Goal: Find specific page/section: Find specific page/section

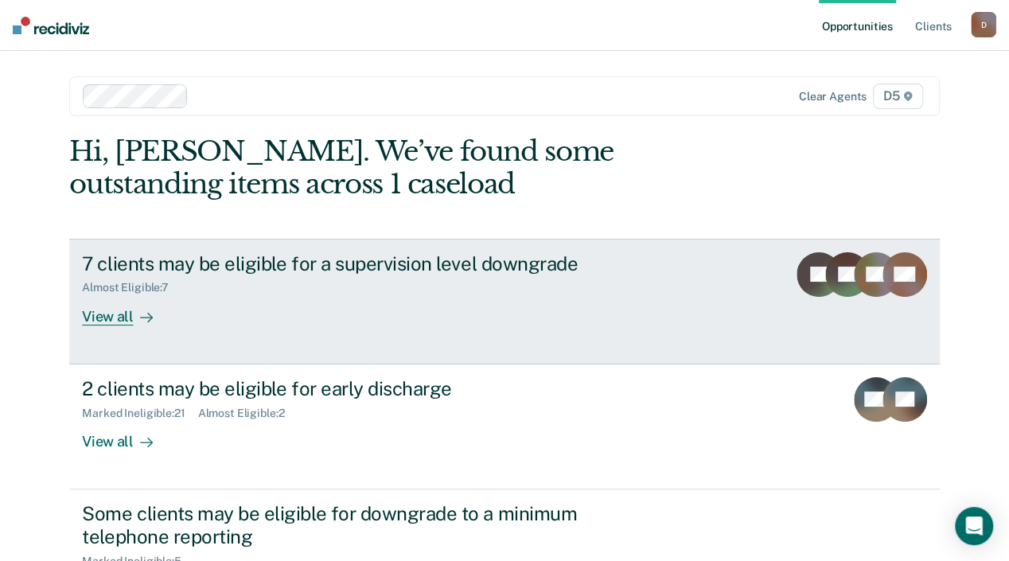
click at [171, 317] on div "View all" at bounding box center [126, 309] width 89 height 31
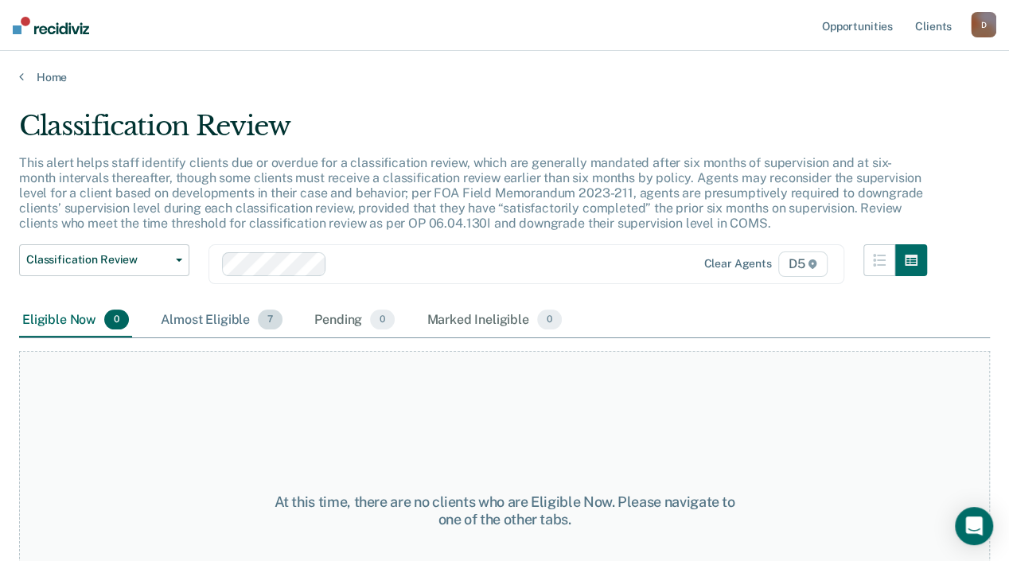
click at [233, 333] on div "Almost Eligible 7" at bounding box center [222, 320] width 128 height 35
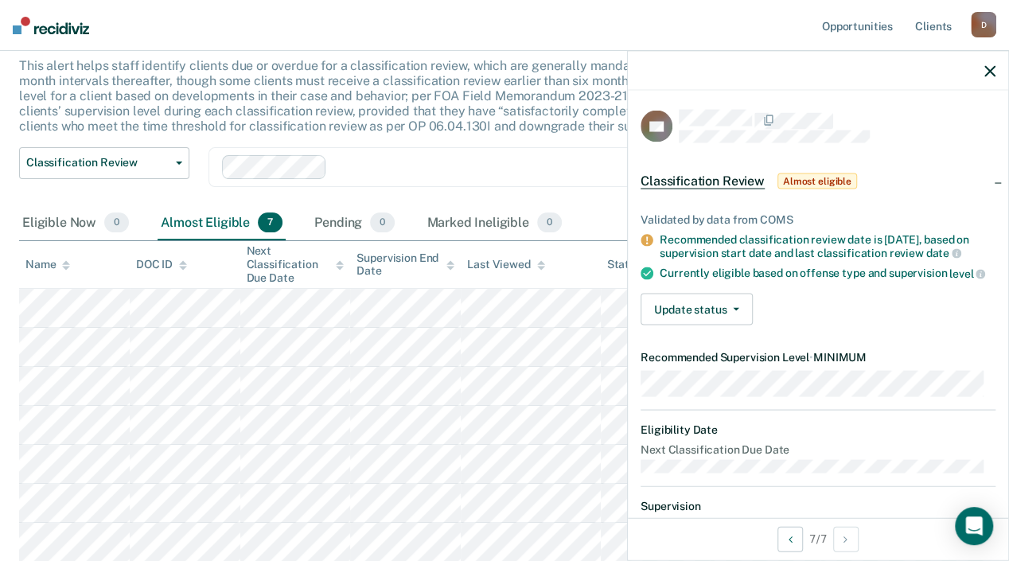
scroll to position [225, 0]
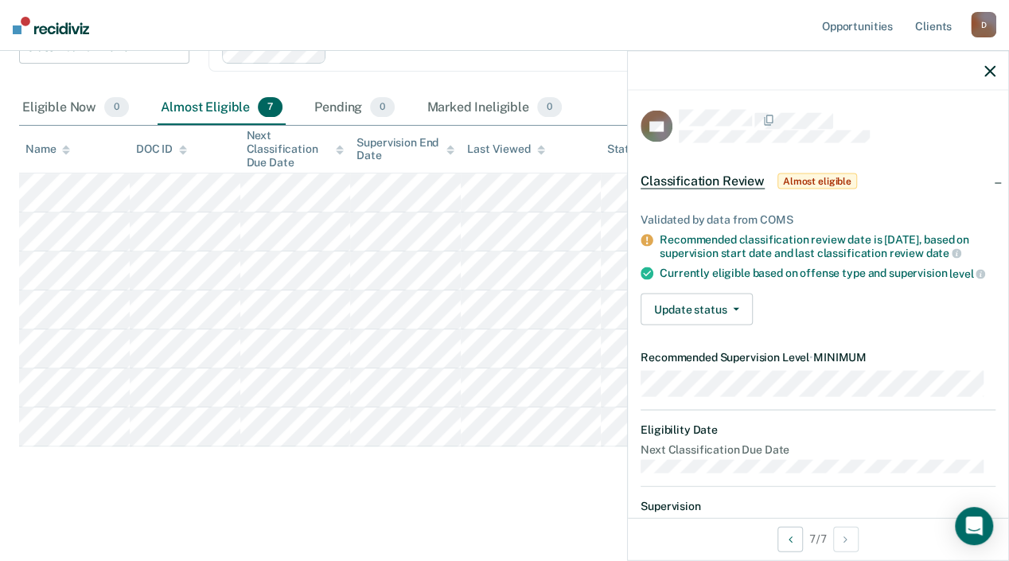
click at [384, 502] on main "Classification Review This alert helps staff identify clients due or overdue fo…" at bounding box center [504, 214] width 1009 height 684
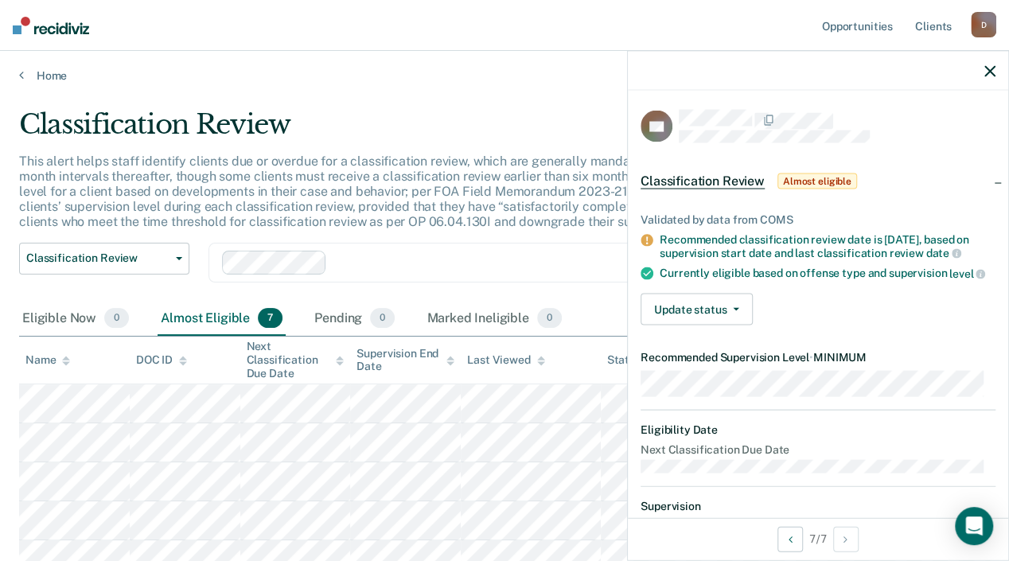
scroll to position [0, 0]
click at [387, 261] on div "Clear agents D5" at bounding box center [526, 264] width 636 height 40
click at [32, 72] on link "Home" at bounding box center [504, 77] width 970 height 14
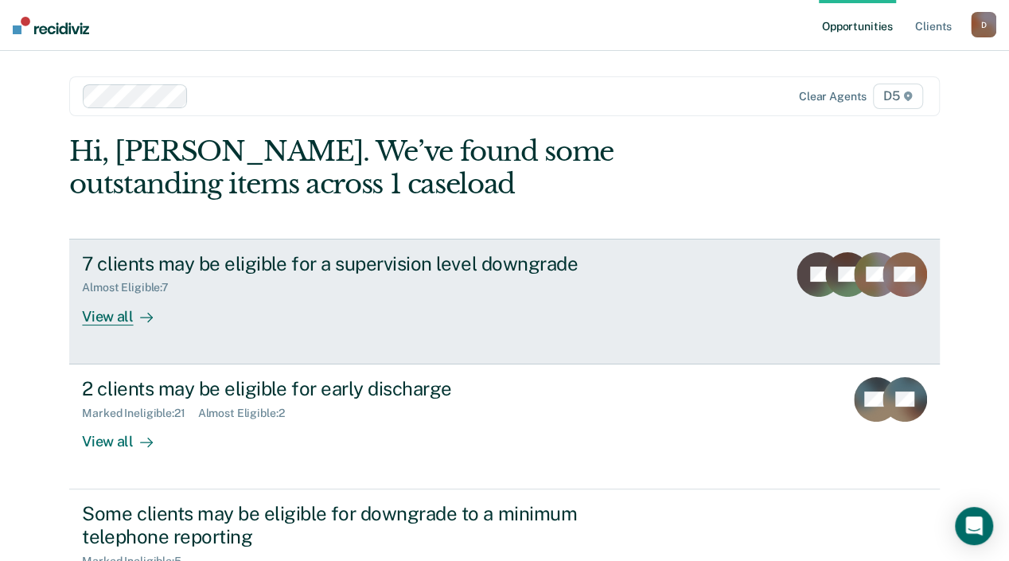
click at [223, 267] on div "7 clients may be eligible for a supervision level downgrade" at bounding box center [361, 263] width 558 height 23
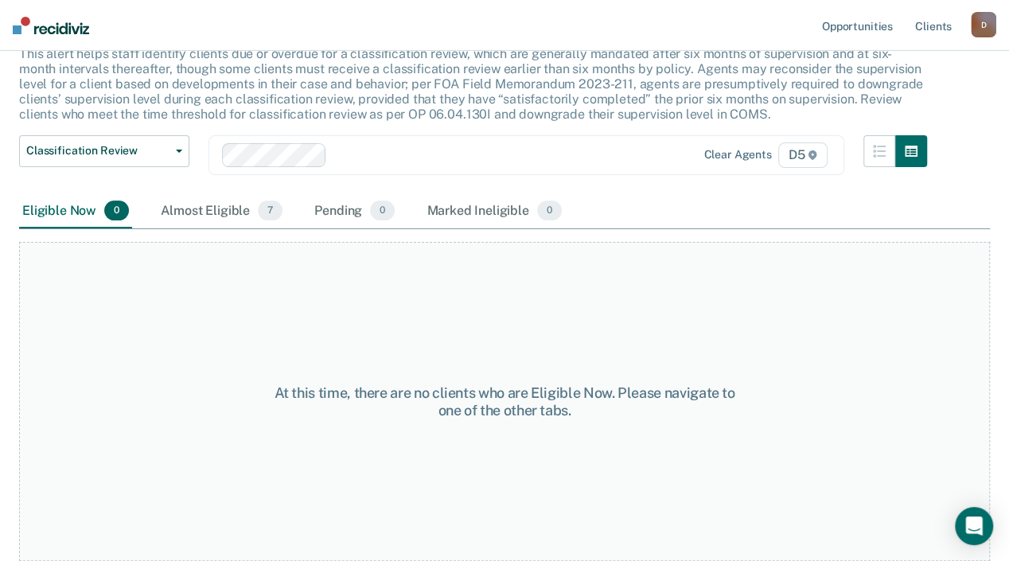
scroll to position [122, 0]
click at [209, 211] on div "Almost Eligible 7" at bounding box center [222, 211] width 128 height 35
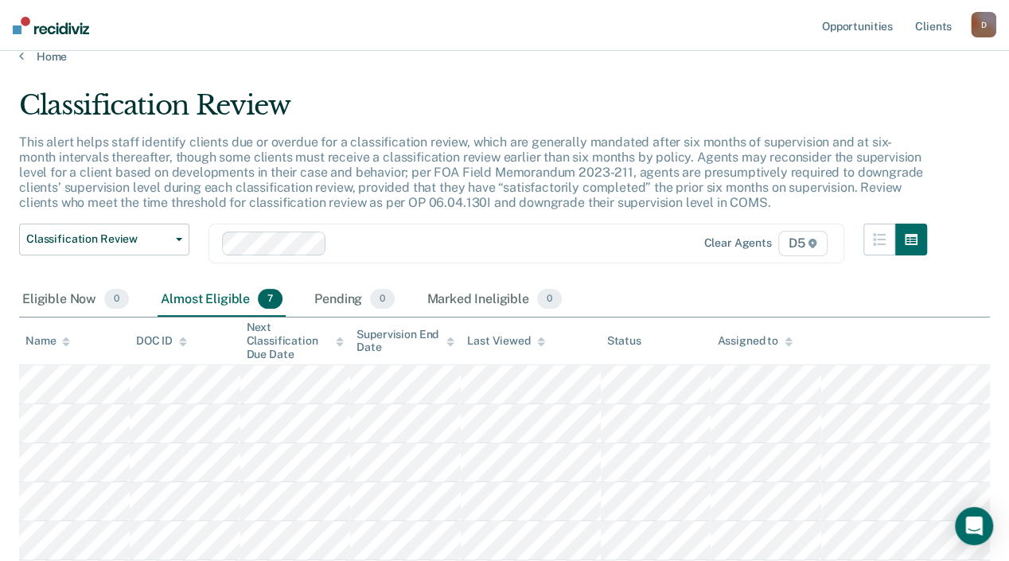
scroll to position [0, 0]
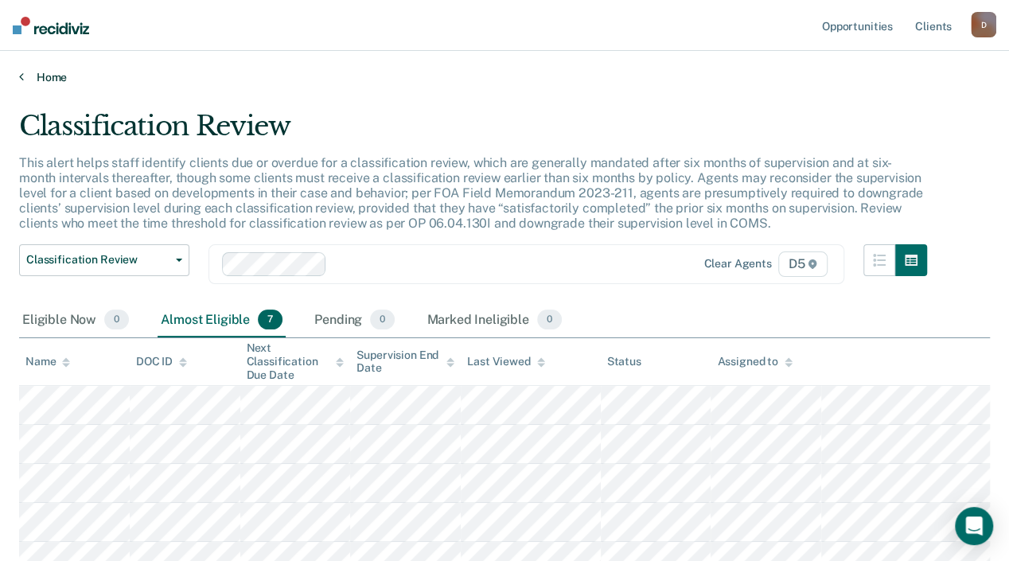
click at [29, 72] on link "Home" at bounding box center [504, 77] width 970 height 14
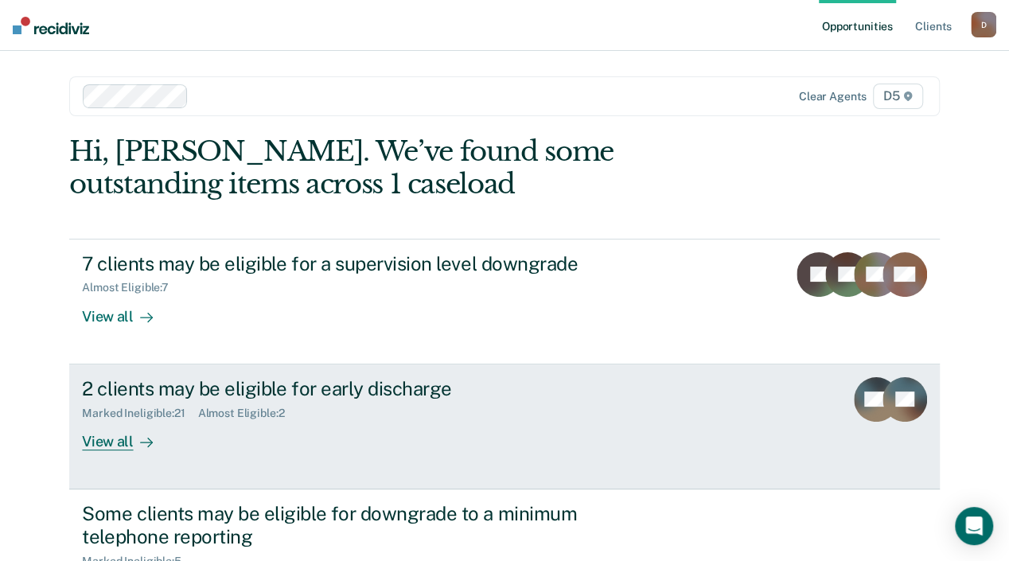
click at [171, 439] on div "View all" at bounding box center [126, 434] width 89 height 31
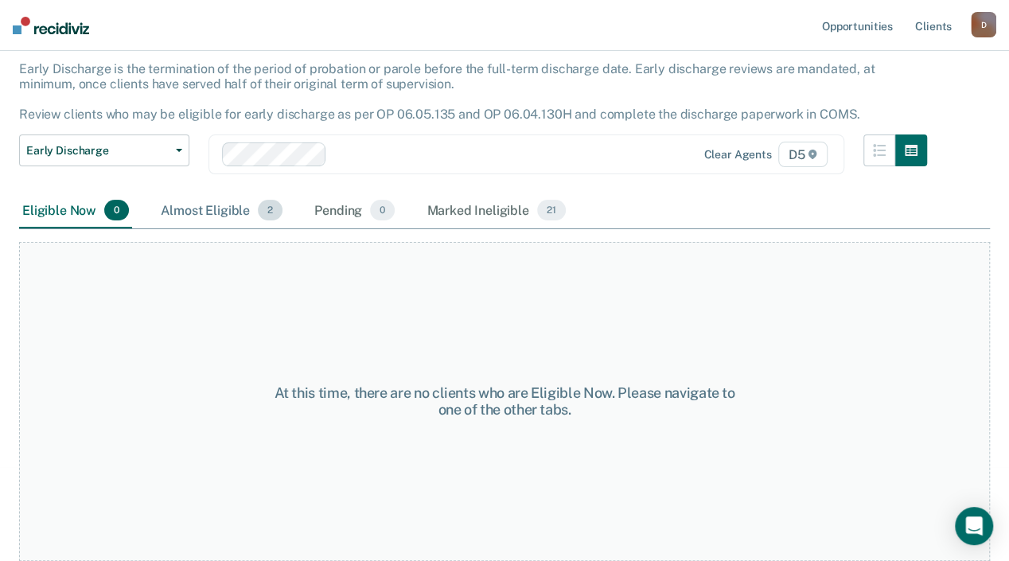
click at [217, 210] on div "Almost Eligible 2" at bounding box center [222, 210] width 128 height 35
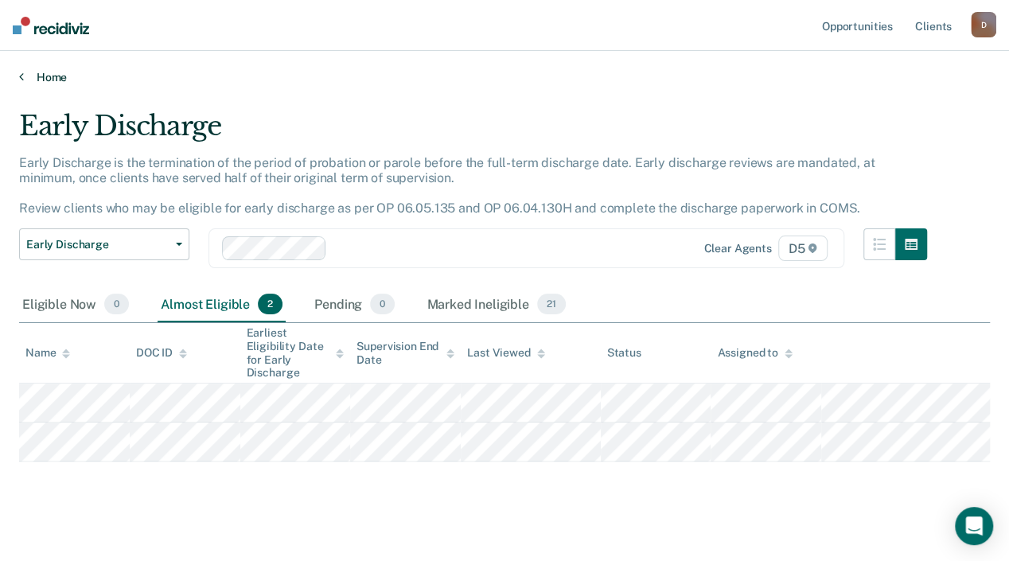
click at [24, 75] on link "Home" at bounding box center [504, 77] width 970 height 14
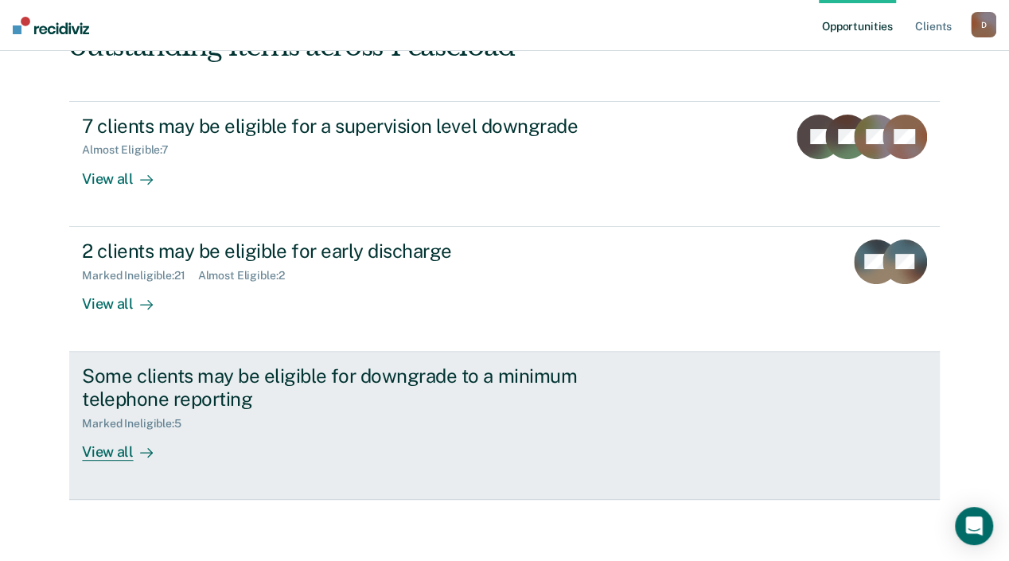
scroll to position [138, 0]
click at [171, 454] on div "View all" at bounding box center [126, 444] width 89 height 31
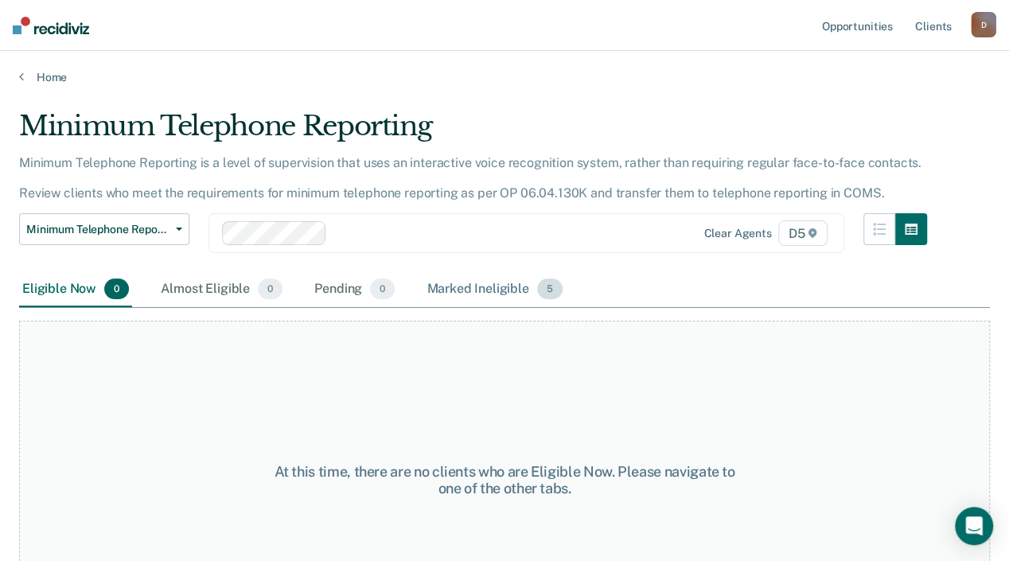
click at [457, 307] on div "Marked Ineligible 5" at bounding box center [494, 289] width 142 height 35
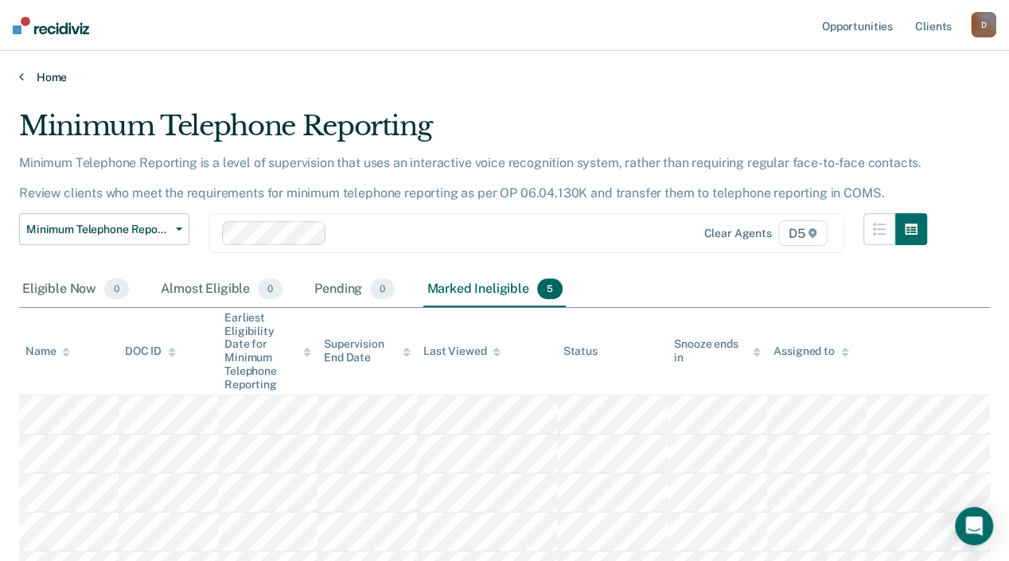
click at [25, 81] on link "Home" at bounding box center [504, 77] width 970 height 14
